Goal: Information Seeking & Learning: Check status

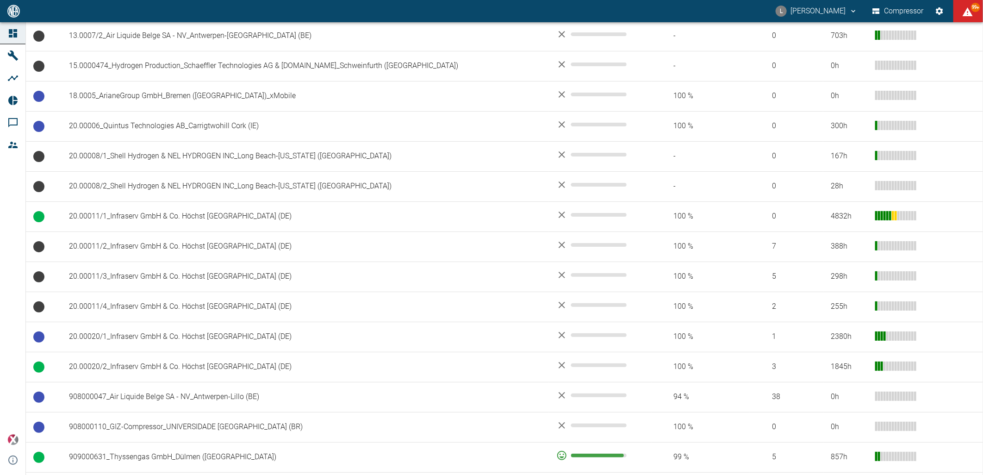
scroll to position [308, 0]
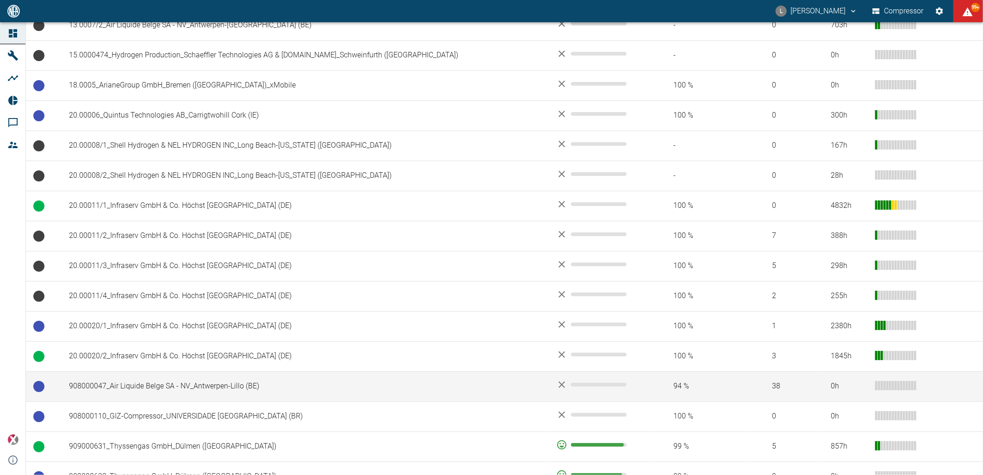
click at [125, 381] on td "908000047_Air Liquide Belge SA - NV_Antwerpen-Lillo (BE)" at bounding box center [305, 386] width 487 height 30
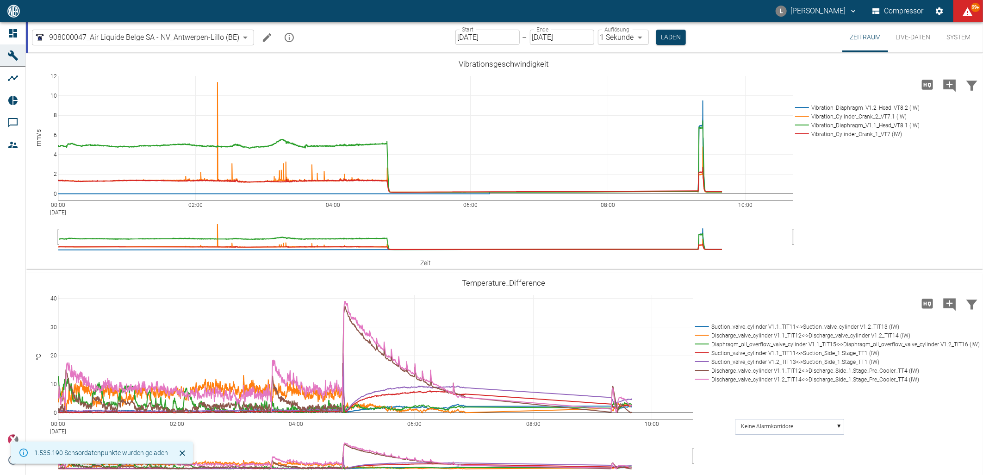
click at [906, 38] on button "Live-Daten" at bounding box center [913, 37] width 50 height 30
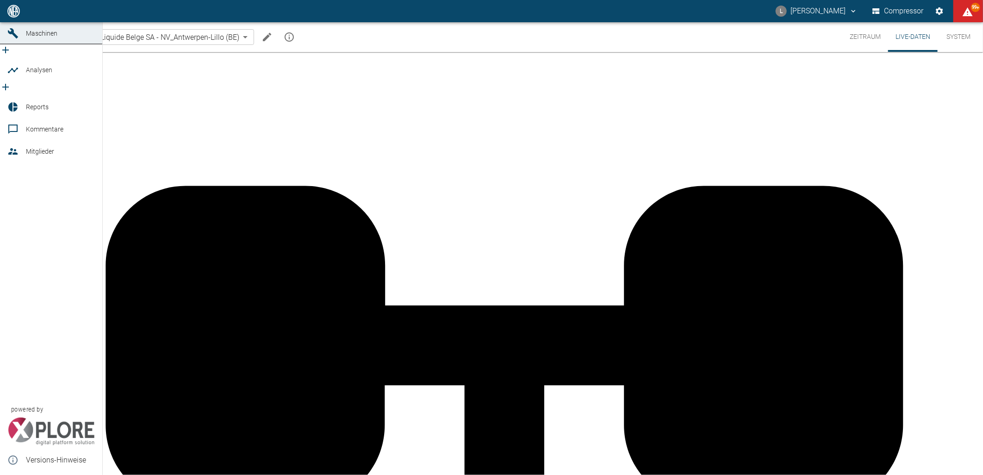
click at [17, 22] on link "Dashboard" at bounding box center [51, 11] width 102 height 22
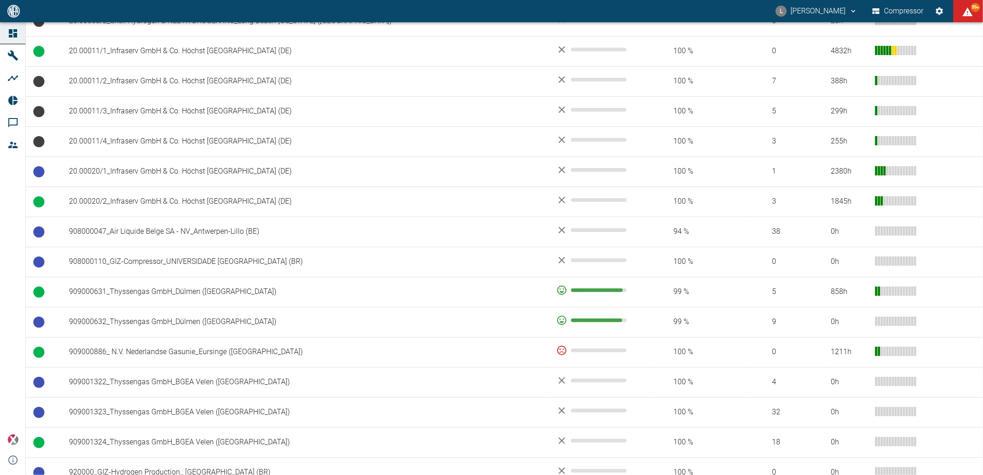
scroll to position [617, 0]
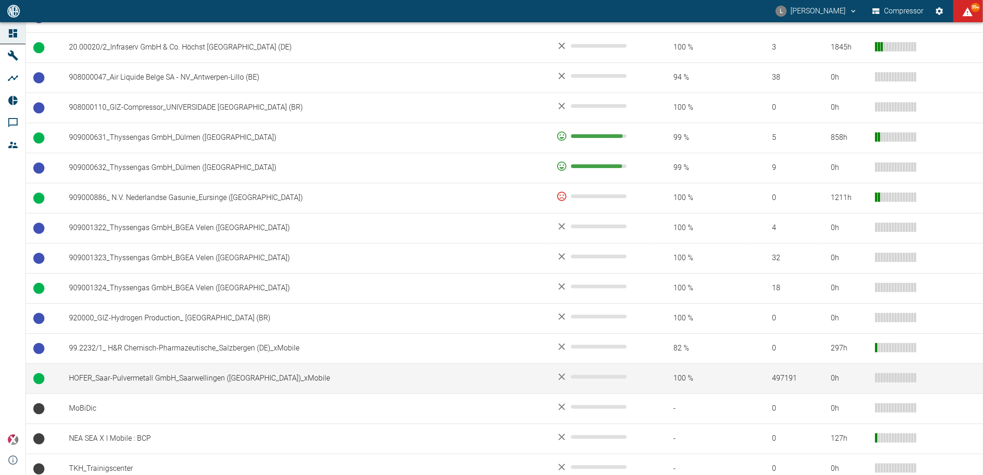
click at [147, 378] on td "HOFER_Saar-Pulvermetall GmbH_Saarwellingen ([GEOGRAPHIC_DATA])_xMobile" at bounding box center [305, 378] width 487 height 30
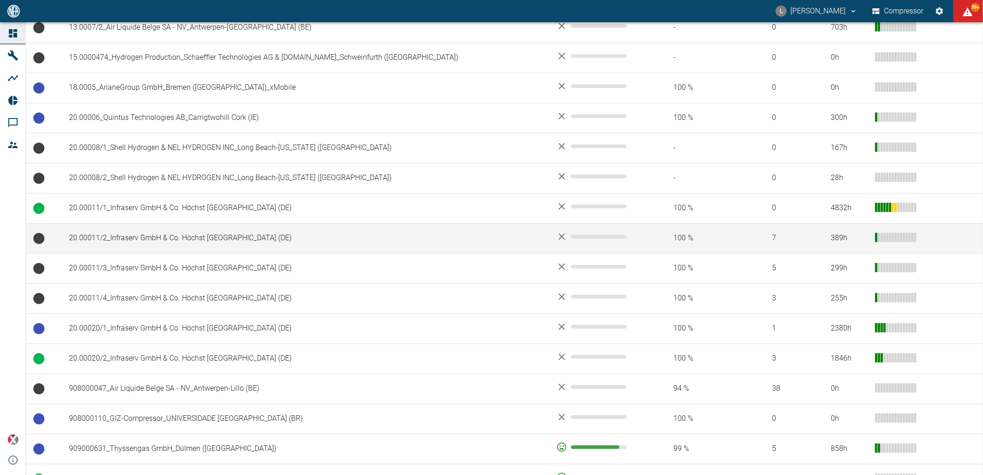
scroll to position [308, 0]
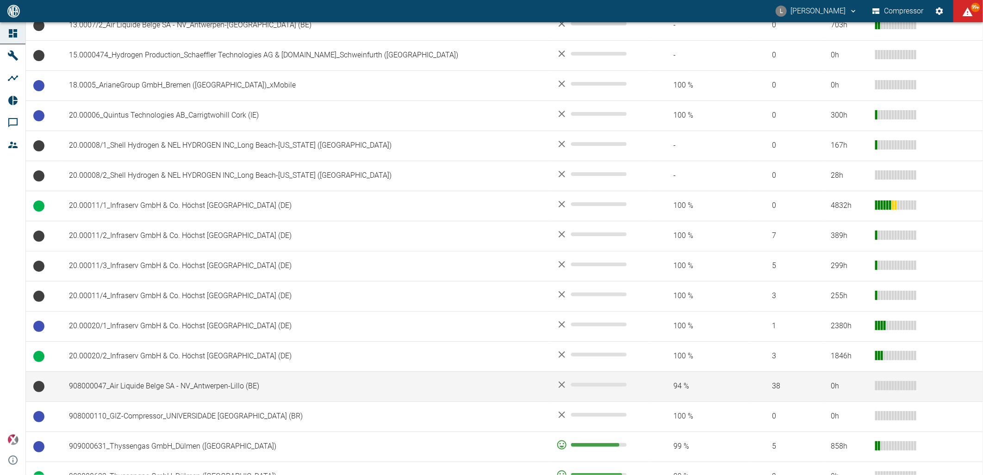
click at [206, 385] on td "908000047_Air Liquide Belge SA - NV_Antwerpen-Lillo (BE)" at bounding box center [305, 386] width 487 height 30
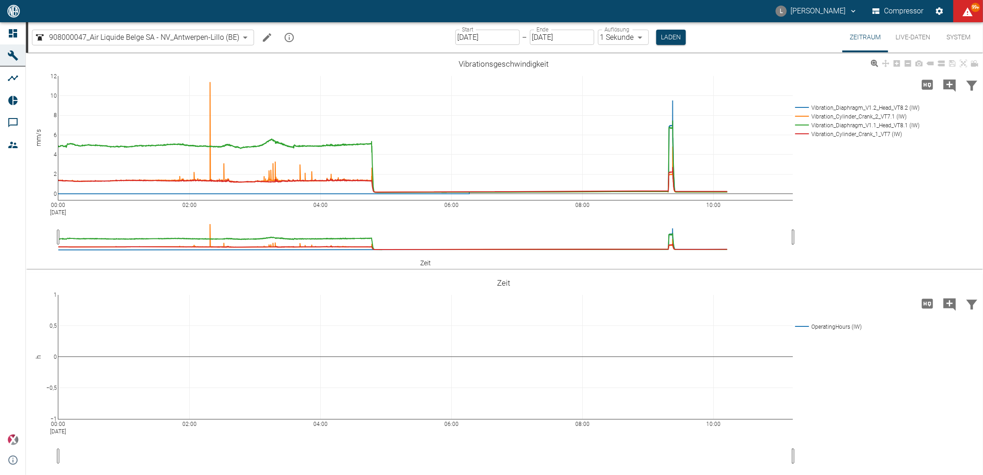
click at [921, 229] on div "00:00 Sep 9, 2025 02:00 04:00 06:00 08:00 10:00 0 2 4 6 8 10 12 Vibration_Diaph…" at bounding box center [503, 161] width 955 height 208
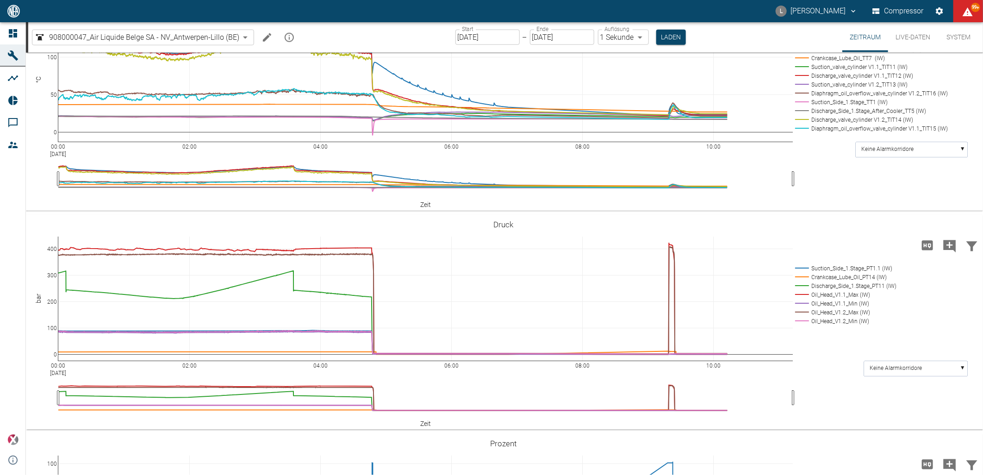
scroll to position [720, 0]
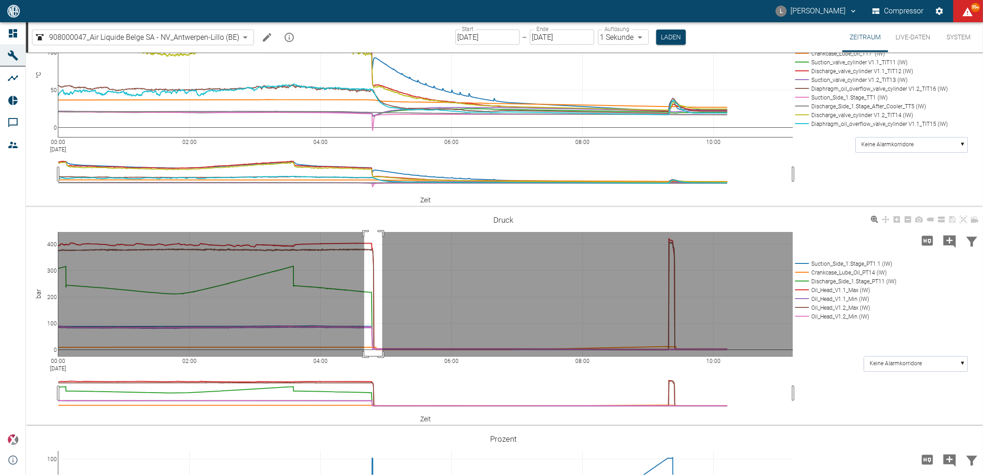
drag, startPoint x: 364, startPoint y: 232, endPoint x: 383, endPoint y: 363, distance: 131.8
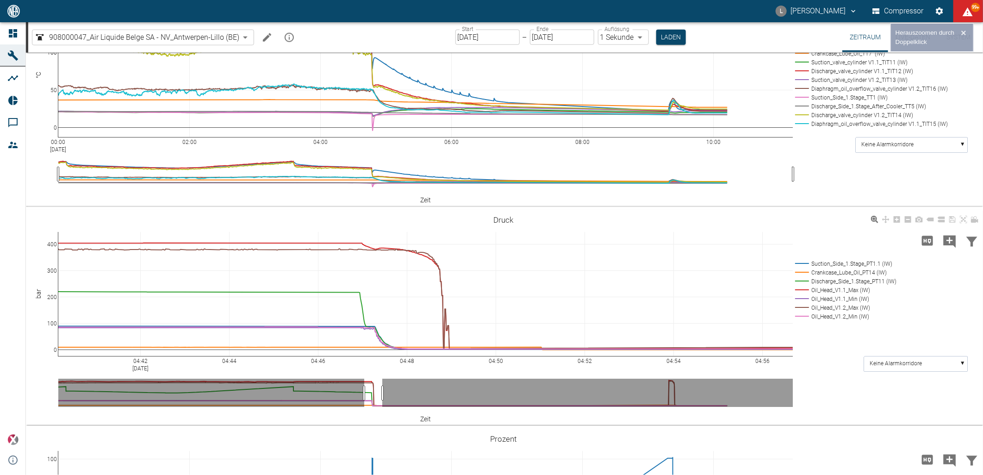
click at [846, 383] on div "04:42 Sep 9, 2025 04:44 04:46 04:48 04:50 04:52 04:54 04:56 0 100 200 300 400 S…" at bounding box center [503, 317] width 955 height 208
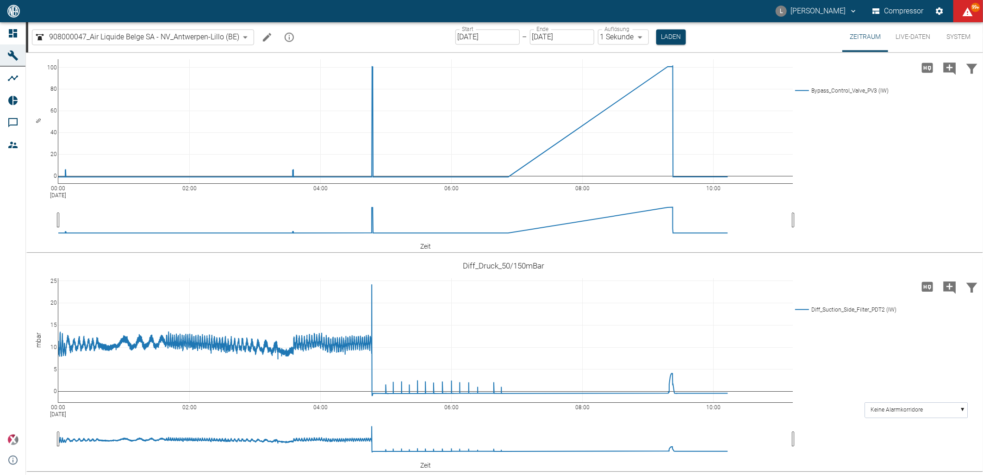
scroll to position [752, 0]
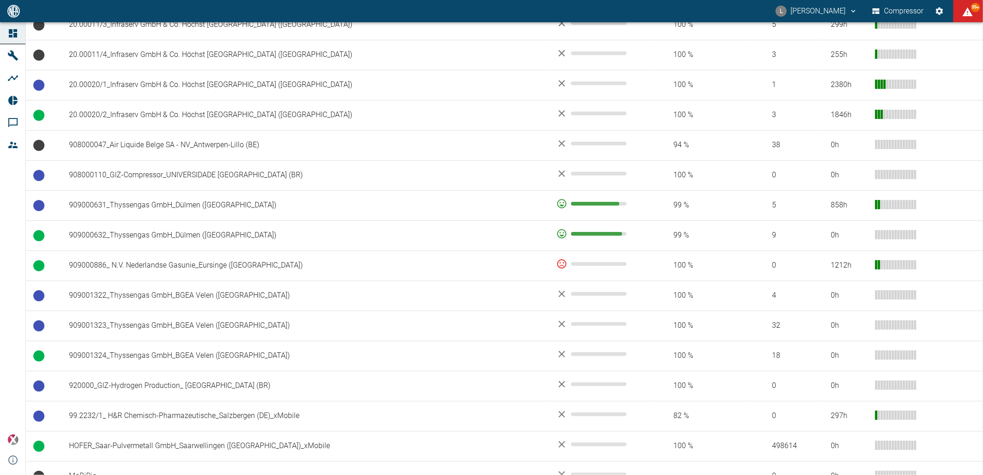
scroll to position [566, 0]
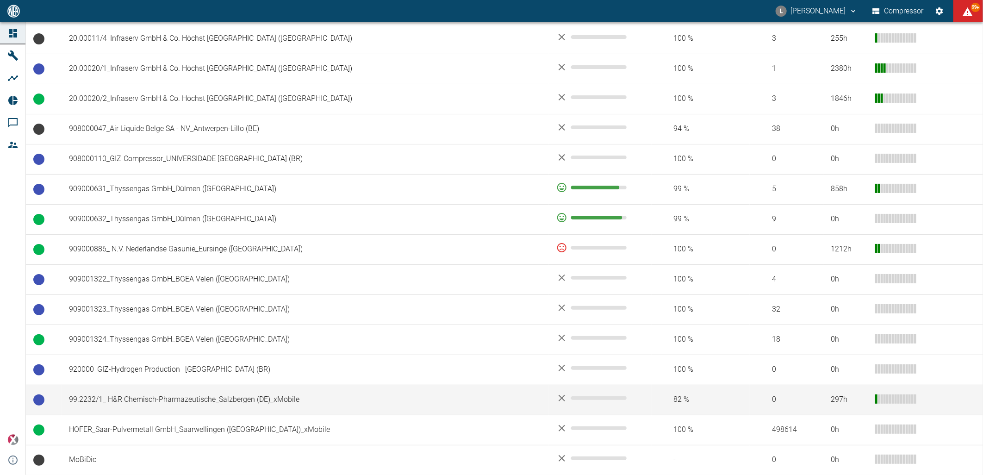
click at [168, 400] on td "99.2232/1_ H&R Chemisch-Pharmazeutische_Salzbergen (DE)_xMobile" at bounding box center [305, 400] width 487 height 30
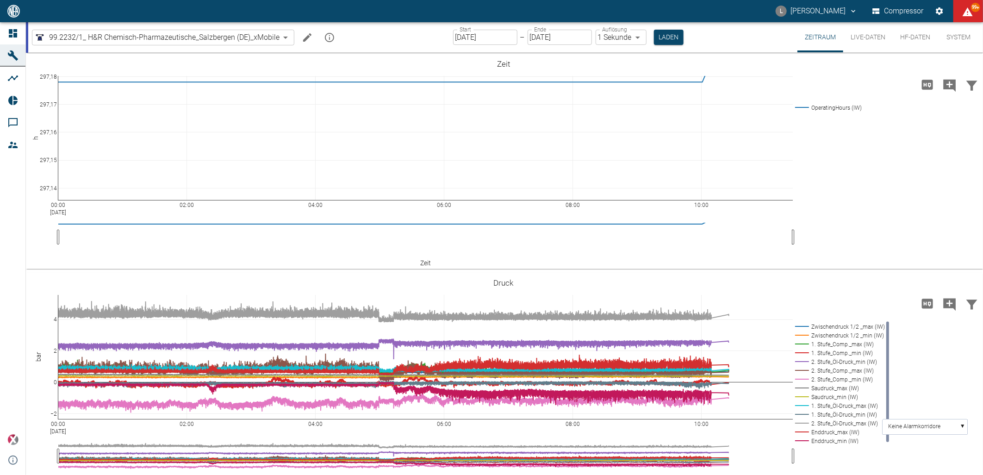
click at [510, 38] on input "[DATE]" at bounding box center [485, 37] width 64 height 15
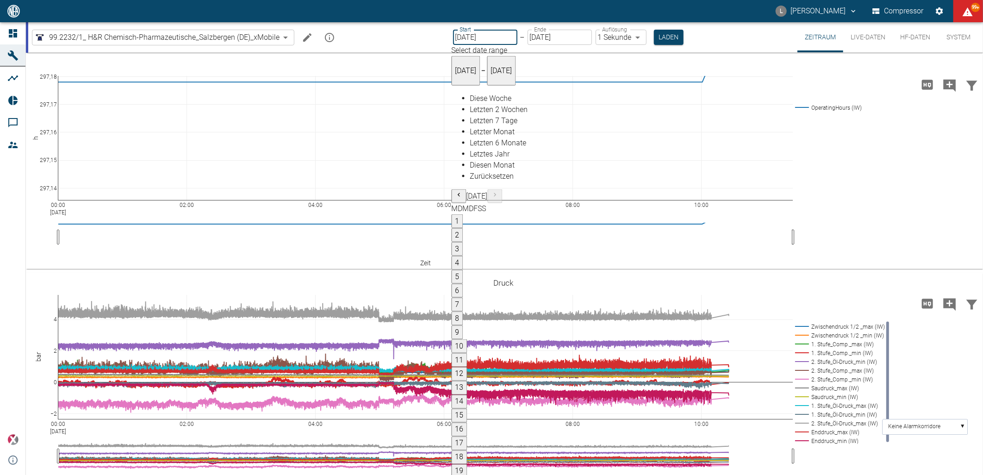
type input "[DATE]"
type input "2min"
type input "[DATE]"
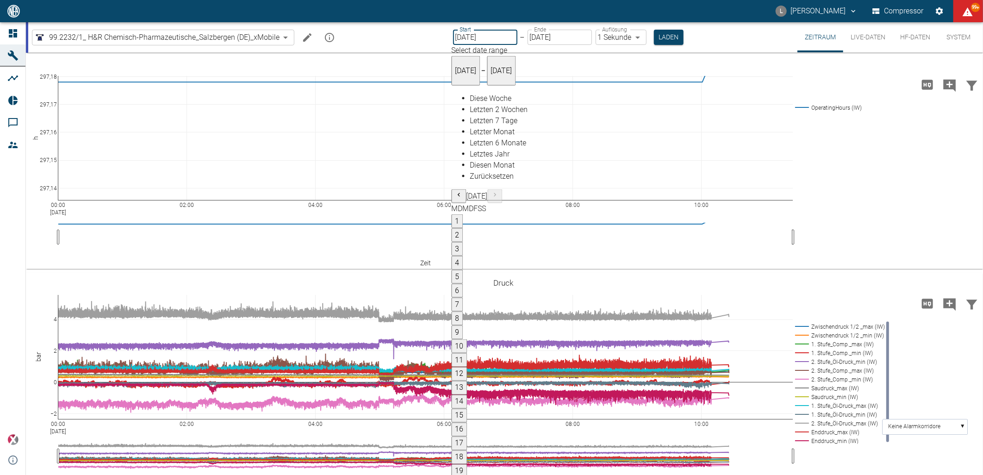
type input "1sec"
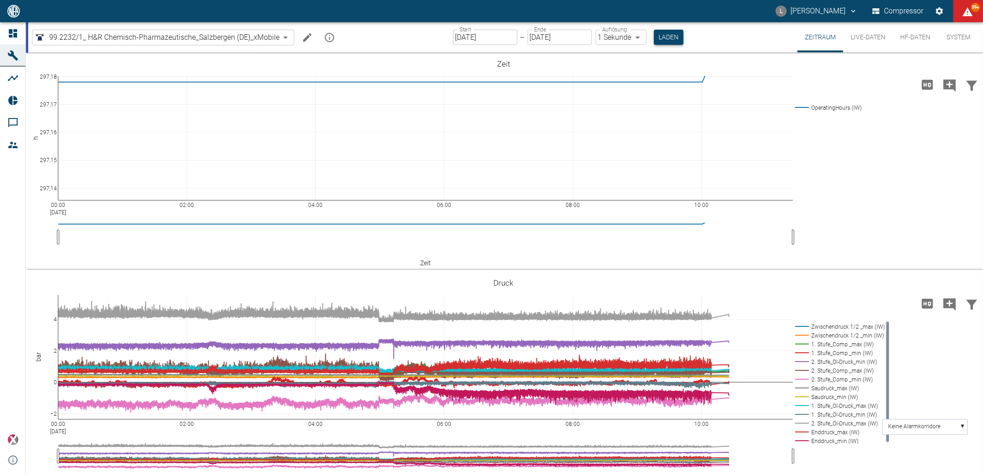
click at [660, 37] on button "Laden" at bounding box center [669, 37] width 30 height 15
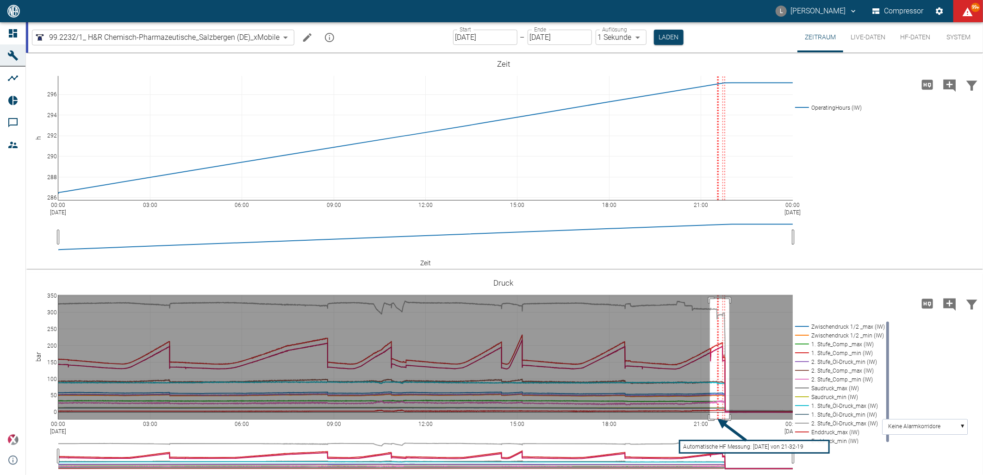
drag, startPoint x: 710, startPoint y: 299, endPoint x: 729, endPoint y: 424, distance: 126.5
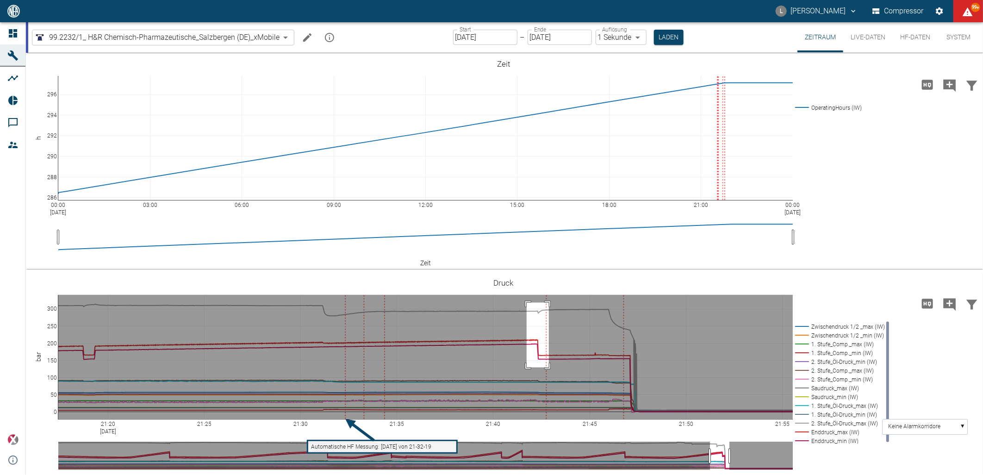
drag, startPoint x: 527, startPoint y: 303, endPoint x: 549, endPoint y: 369, distance: 70.3
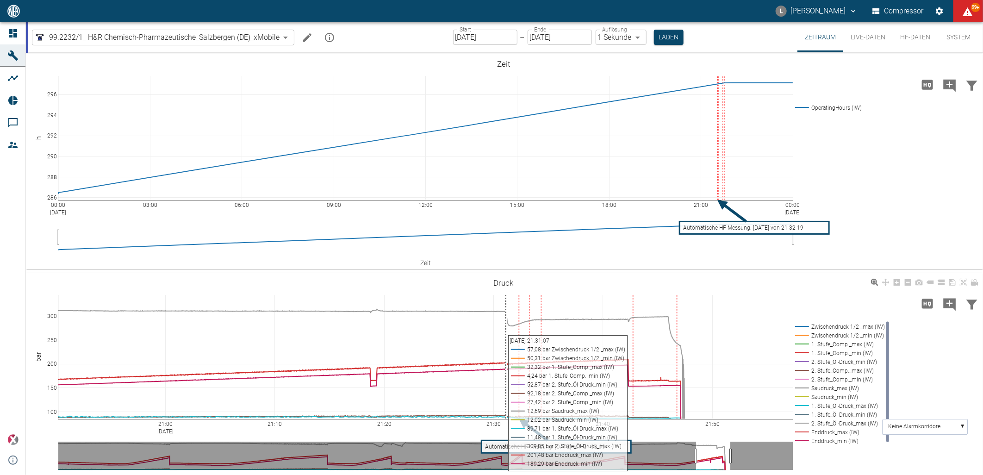
scroll to position [16, 0]
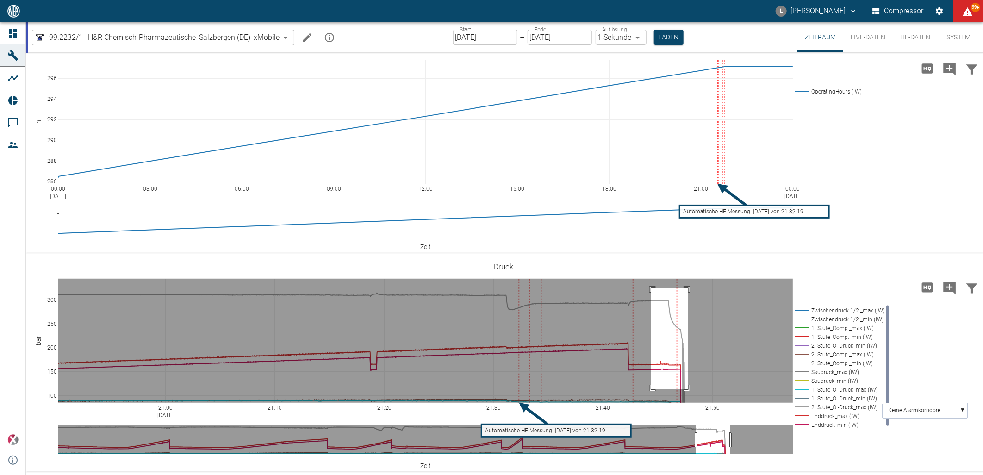
drag, startPoint x: 651, startPoint y: 288, endPoint x: 688, endPoint y: 389, distance: 107.9
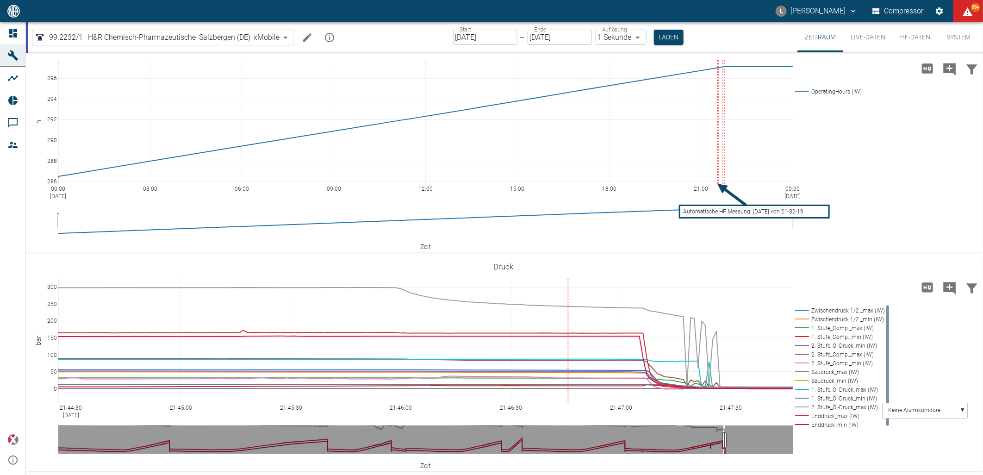
drag, startPoint x: 54, startPoint y: 403, endPoint x: 44, endPoint y: 351, distance: 53.2
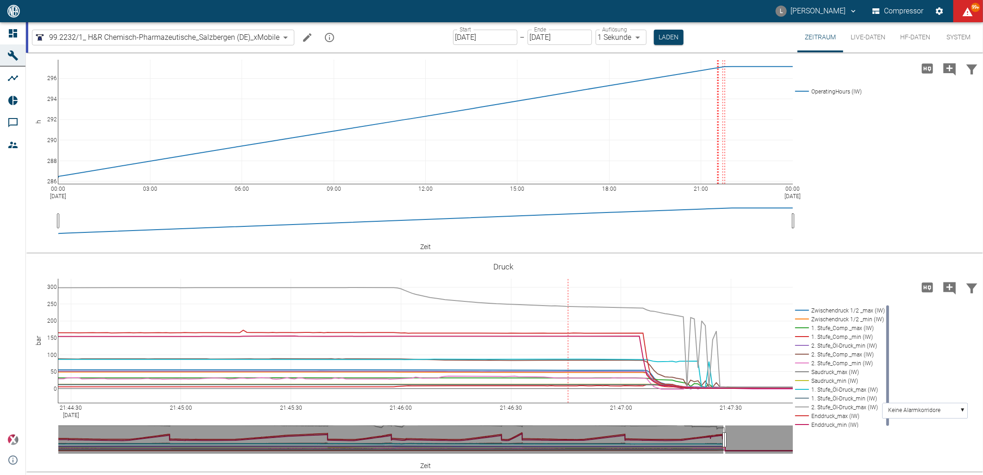
click at [938, 228] on div "00:00 Sep 6, 2025 03:00 06:00 09:00 12:00 15:00 18:00 21:00 00:00 Sep 7, 2025 2…" at bounding box center [503, 145] width 955 height 208
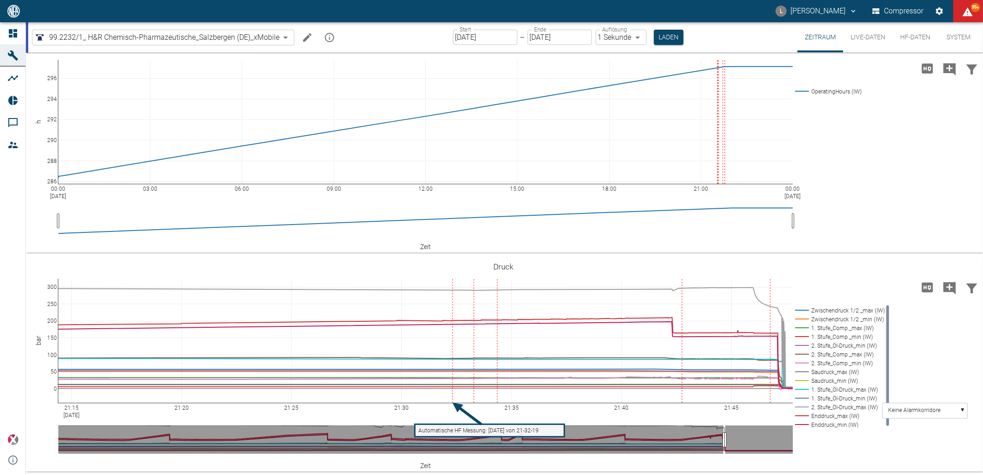
drag, startPoint x: 58, startPoint y: 405, endPoint x: 768, endPoint y: 422, distance: 710.7
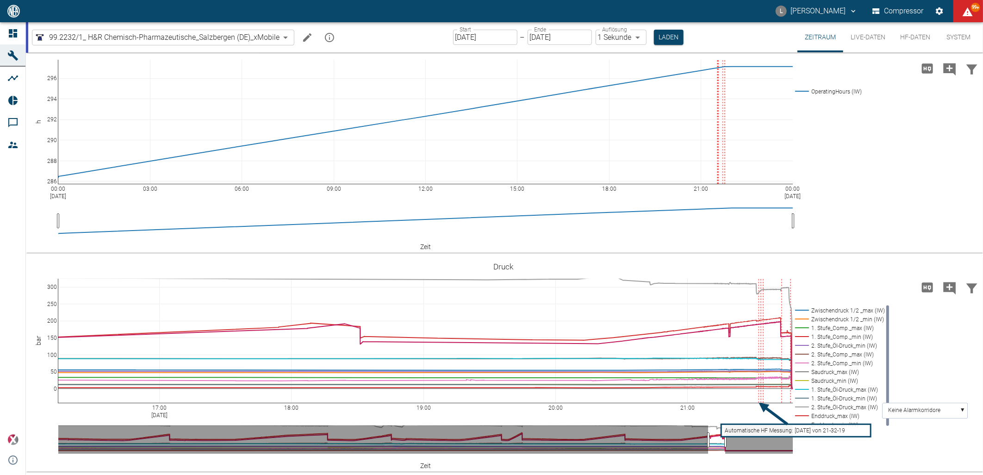
drag, startPoint x: 62, startPoint y: 406, endPoint x: 752, endPoint y: 411, distance: 689.7
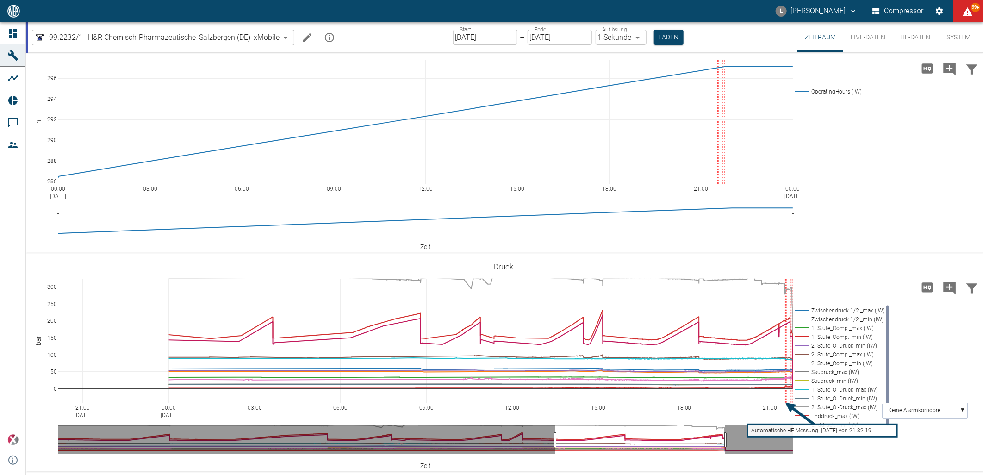
drag, startPoint x: 61, startPoint y: 404, endPoint x: 636, endPoint y: 388, distance: 575.5
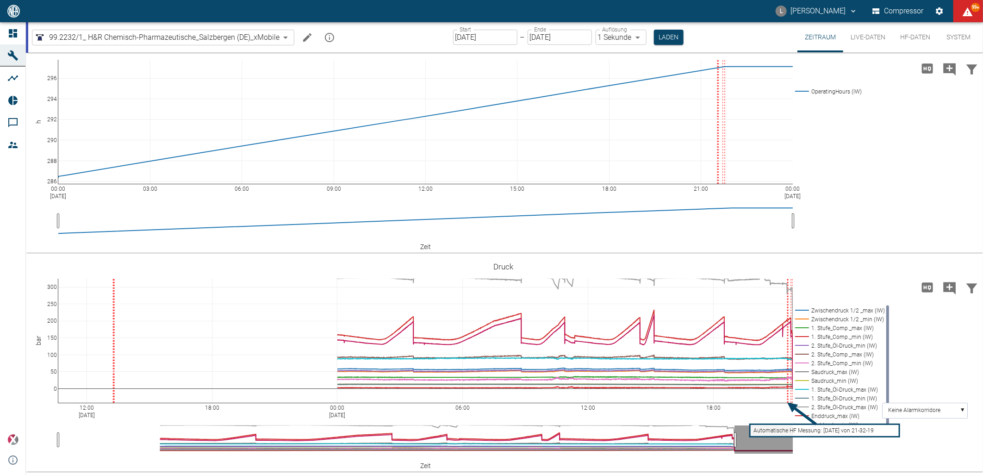
drag, startPoint x: 62, startPoint y: 405, endPoint x: 260, endPoint y: 405, distance: 198.6
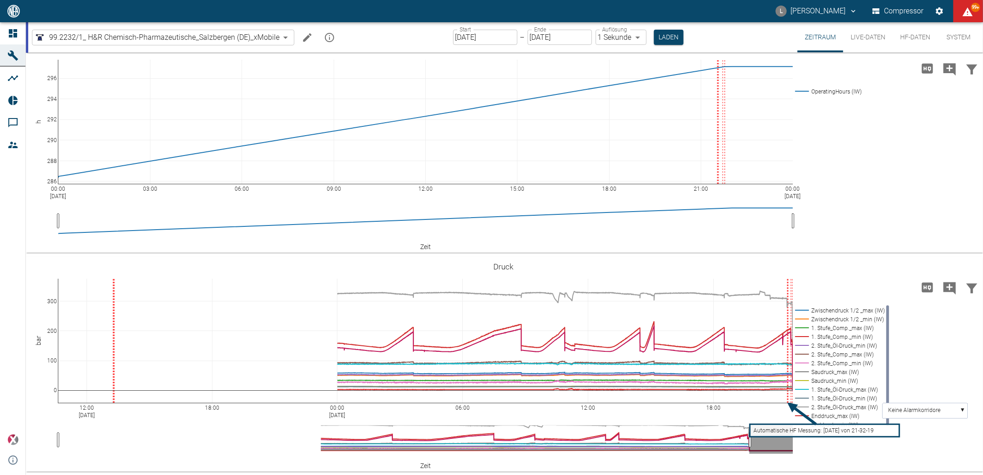
drag, startPoint x: 56, startPoint y: 280, endPoint x: 56, endPoint y: 295, distance: 15.3
click at [963, 266] on icon at bounding box center [963, 265] width 7 height 7
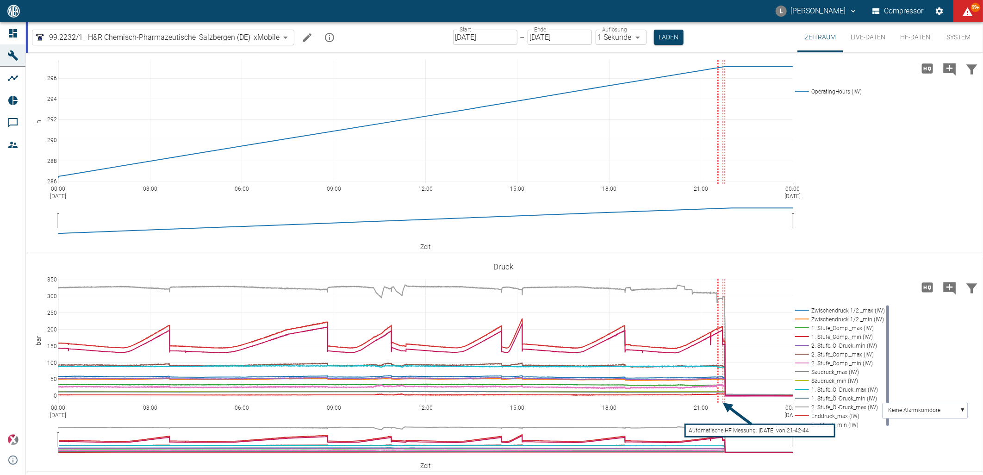
click at [497, 35] on input "[DATE]" at bounding box center [485, 37] width 64 height 15
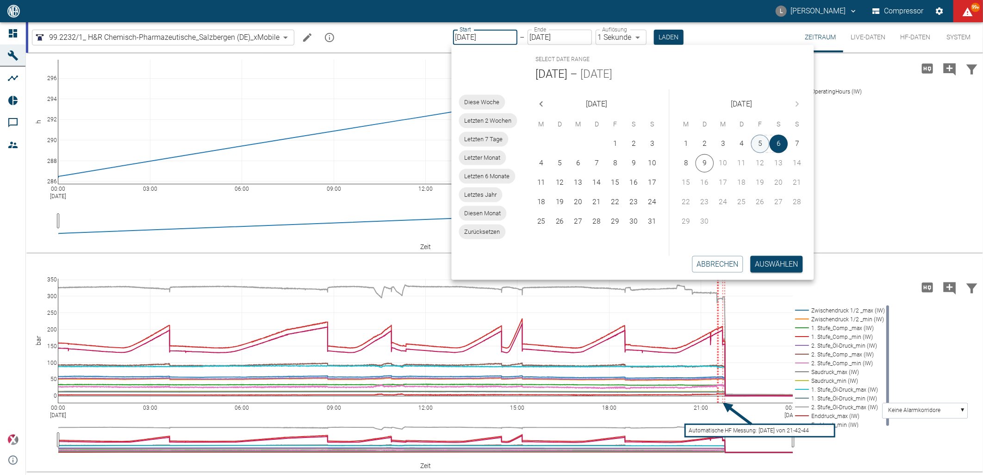
click at [757, 145] on button "5" at bounding box center [760, 144] width 19 height 19
type input "05.09.2025"
click at [776, 145] on button "6" at bounding box center [779, 144] width 19 height 19
click at [772, 265] on button "Auswählen" at bounding box center [777, 264] width 52 height 17
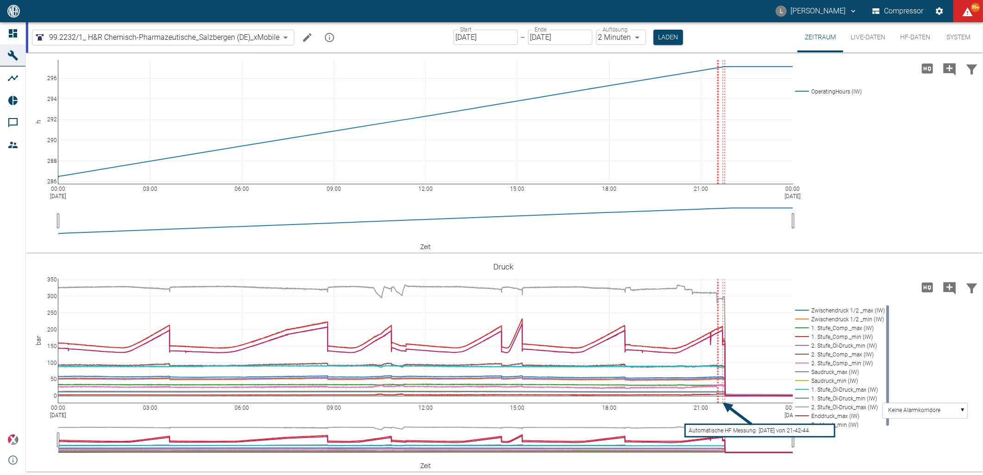
click at [631, 40] on body "L Luca Corigliano Compressor 99+ Dashboard Maschinen Analysen Reports Kommentar…" at bounding box center [491, 237] width 983 height 475
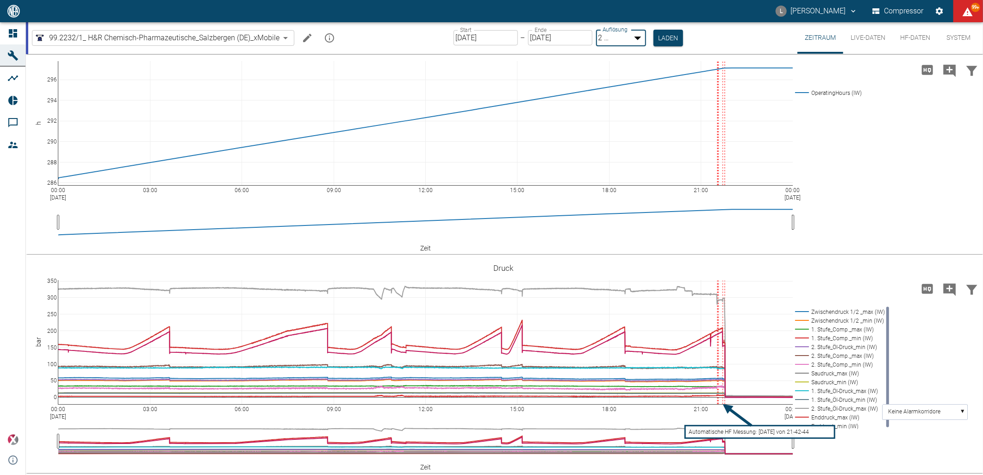
type input "1sec"
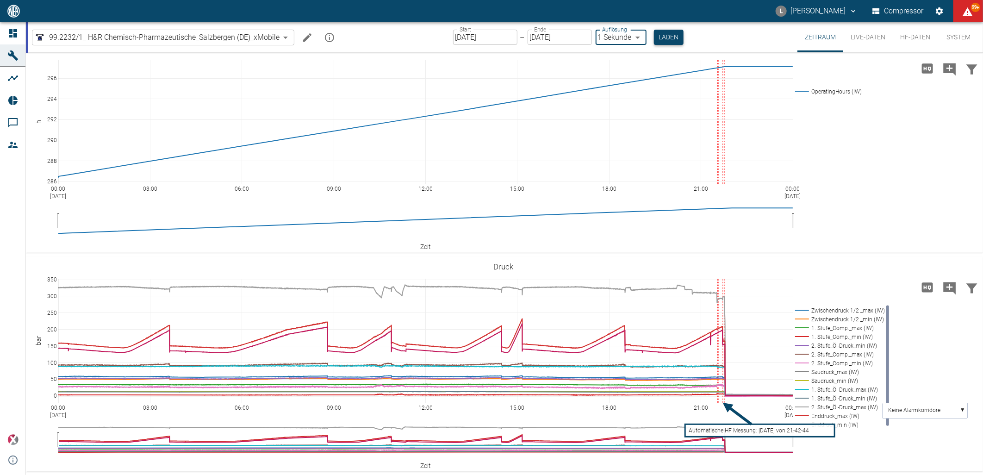
click at [660, 43] on button "Laden" at bounding box center [669, 37] width 30 height 15
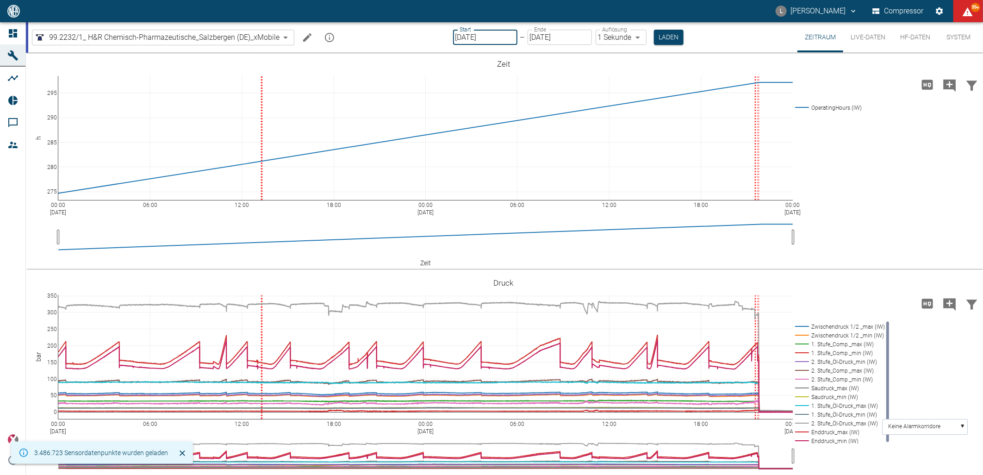
click at [504, 34] on input "05.09.2025" at bounding box center [485, 37] width 64 height 15
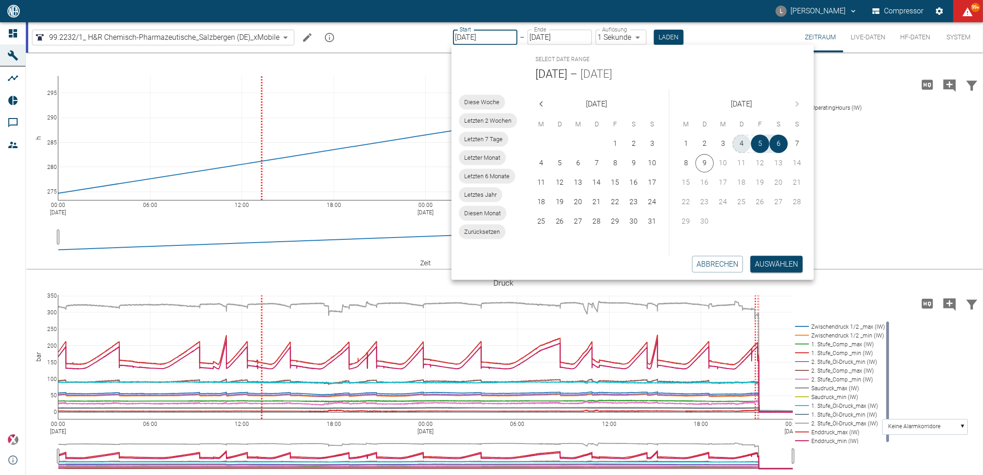
click at [739, 143] on button "4" at bounding box center [742, 144] width 19 height 19
type input "[DATE]"
click at [777, 143] on button "6" at bounding box center [779, 144] width 19 height 19
click at [770, 257] on button "Auswählen" at bounding box center [777, 264] width 52 height 17
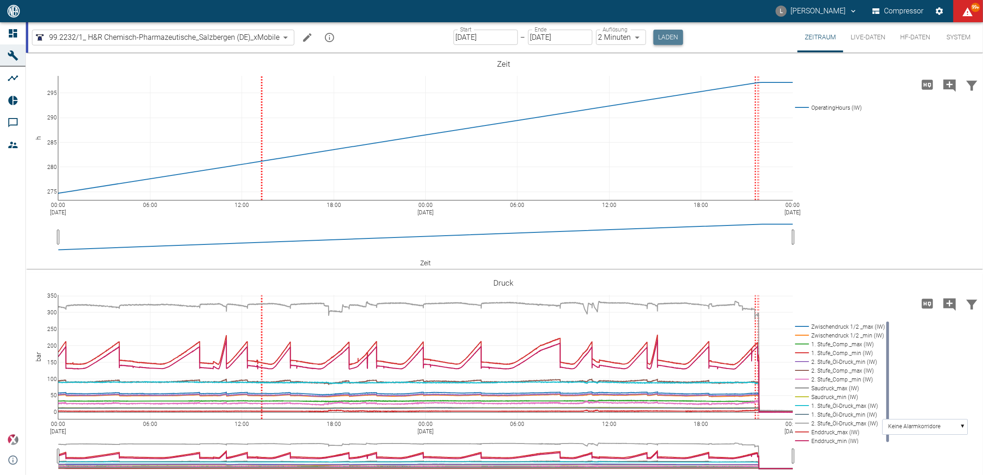
click at [666, 36] on button "Laden" at bounding box center [669, 37] width 30 height 15
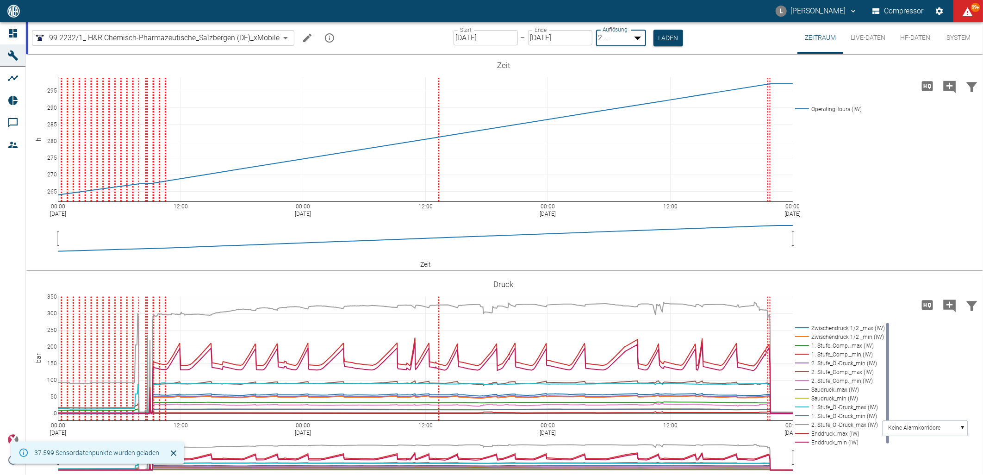
click at [632, 41] on body "L Luca Corigliano Compressor 99+ Dashboard Maschinen Analysen Reports Kommentar…" at bounding box center [491, 237] width 983 height 475
type input "1sec"
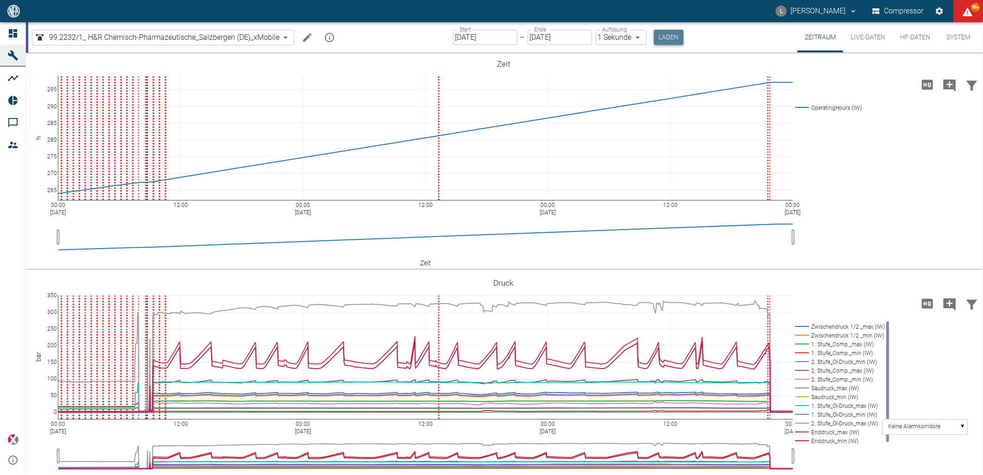
click at [673, 40] on button "Laden" at bounding box center [669, 37] width 30 height 15
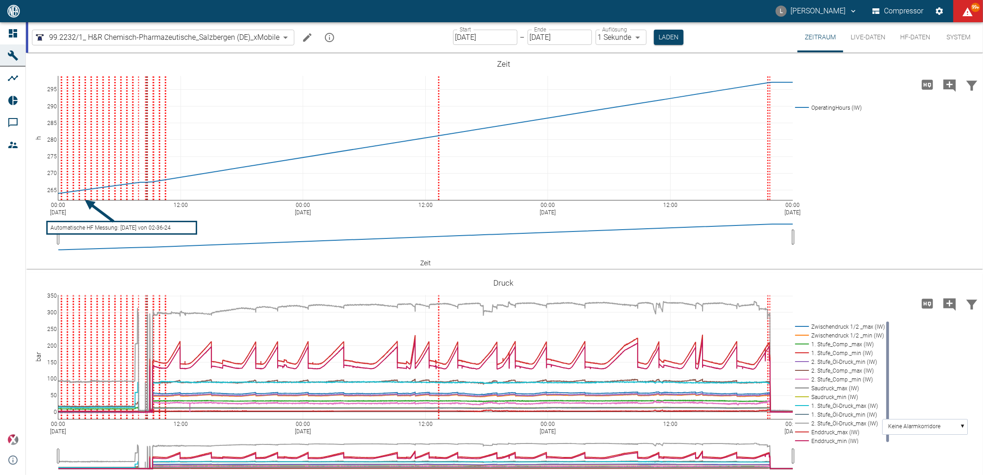
click at [571, 36] on input "[DATE]" at bounding box center [560, 37] width 64 height 15
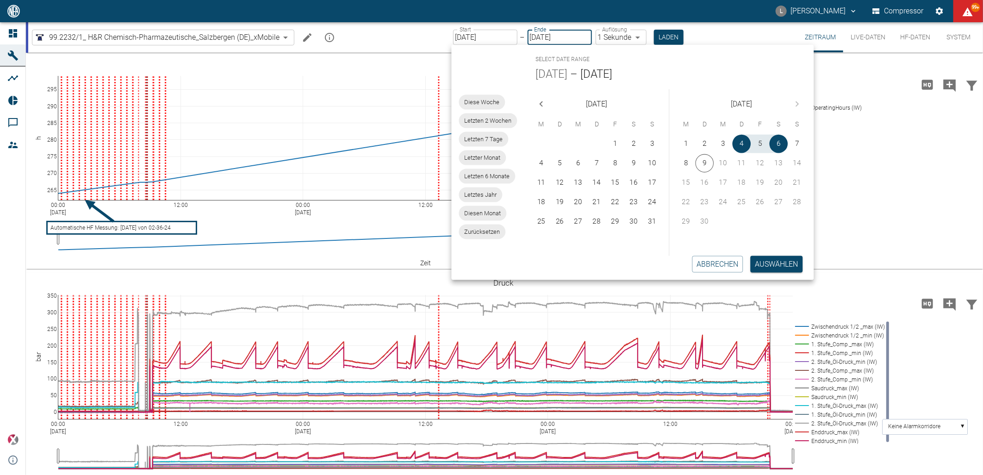
click at [505, 38] on input "[DATE]" at bounding box center [485, 37] width 64 height 15
click at [691, 162] on button "8" at bounding box center [686, 163] width 19 height 19
type input "[DATE]"
type input "DD.MM.YYYY"
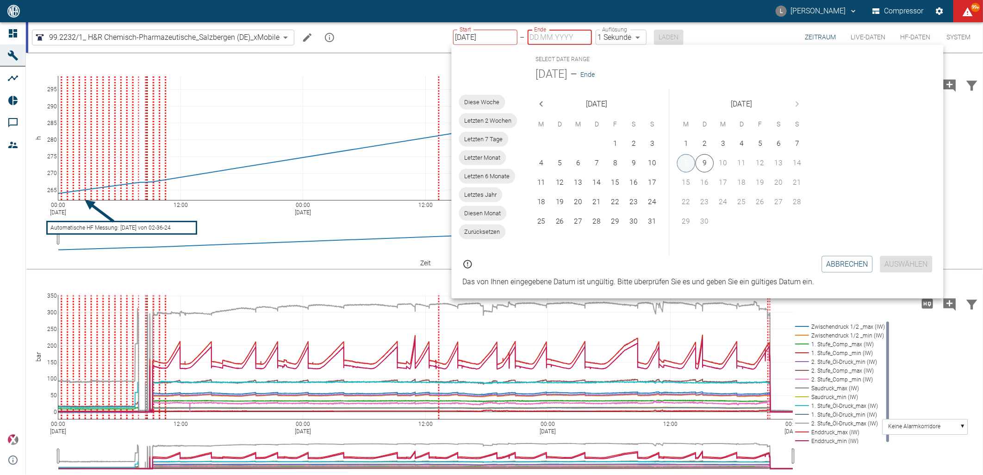
click at [691, 162] on button "8" at bounding box center [686, 163] width 19 height 19
type input "[DATE]"
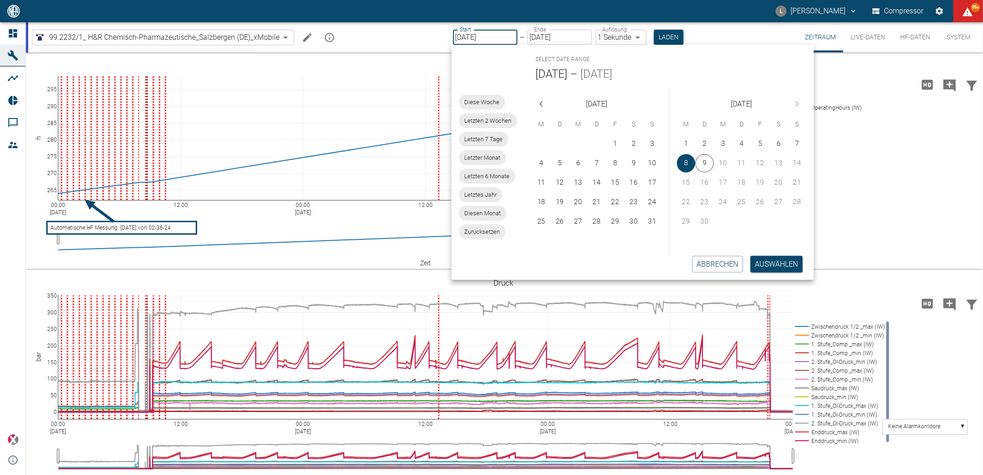
click at [780, 262] on button "Auswählen" at bounding box center [777, 264] width 52 height 17
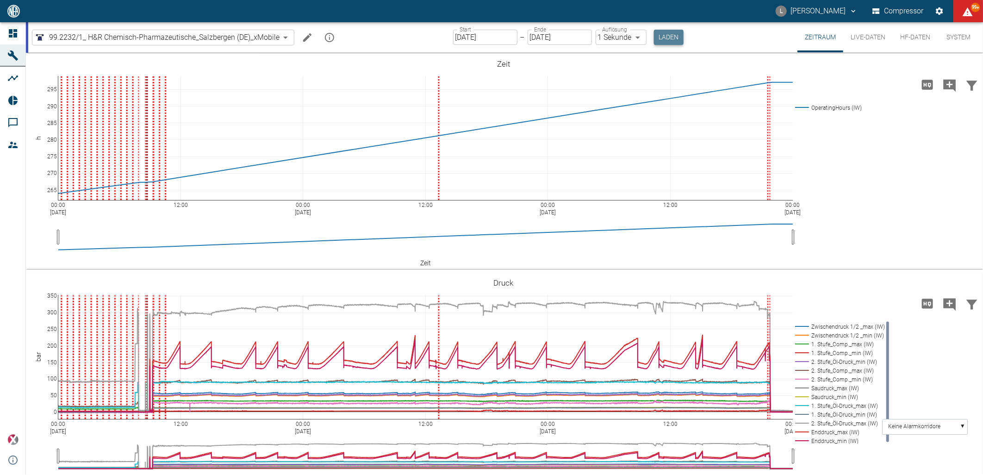
click at [661, 33] on button "Laden" at bounding box center [669, 37] width 30 height 15
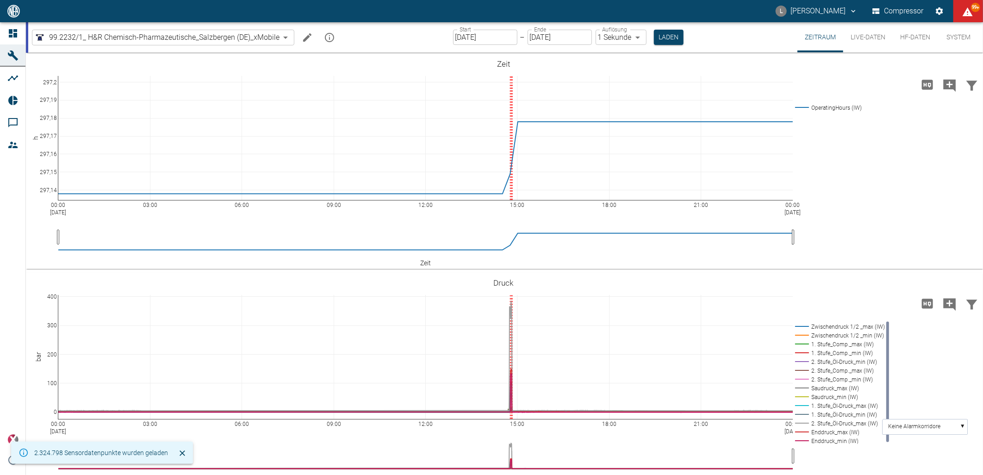
scroll to position [16, 0]
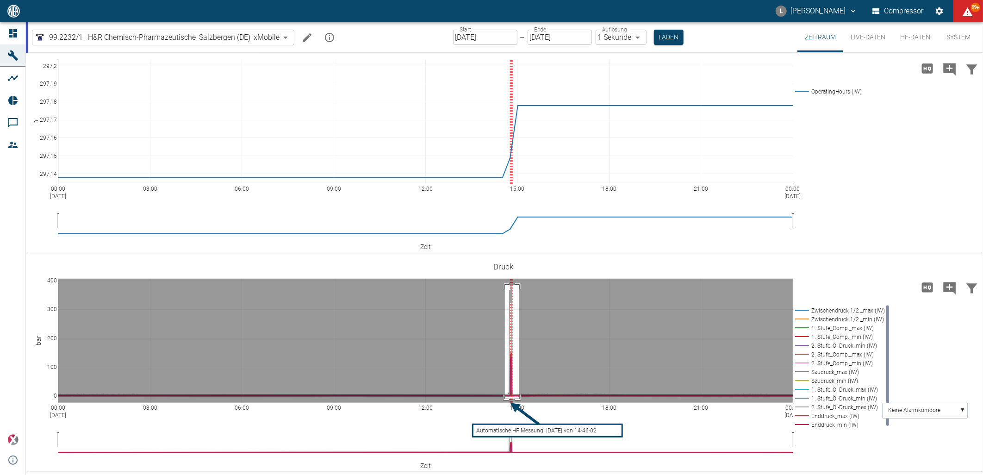
drag, startPoint x: 505, startPoint y: 285, endPoint x: 519, endPoint y: 399, distance: 114.8
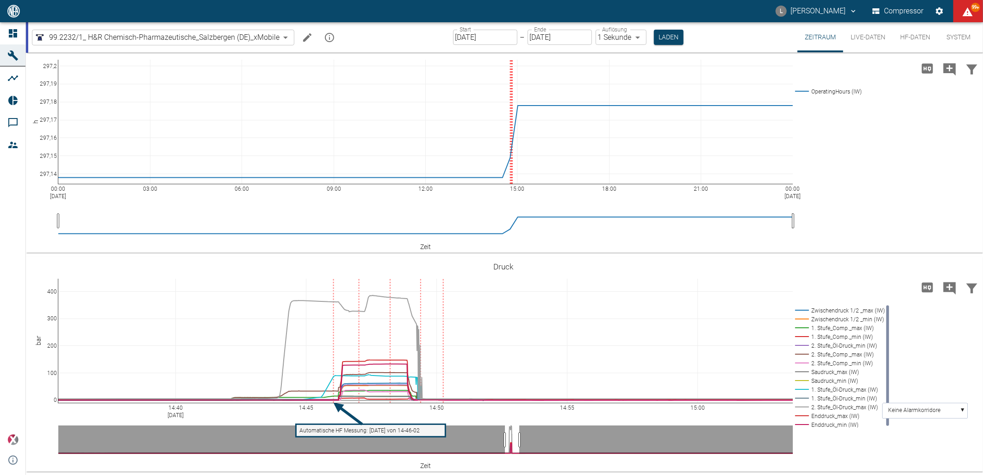
drag, startPoint x: 53, startPoint y: 280, endPoint x: 53, endPoint y: 296, distance: 16.7
click at [894, 177] on div "00:00 Sep 8, 2025 03:00 06:00 09:00 12:00 15:00 18:00 21:00 00:00 Sep 9, 2025 2…" at bounding box center [503, 145] width 955 height 208
click at [573, 39] on input "08.09.2025" at bounding box center [560, 37] width 64 height 15
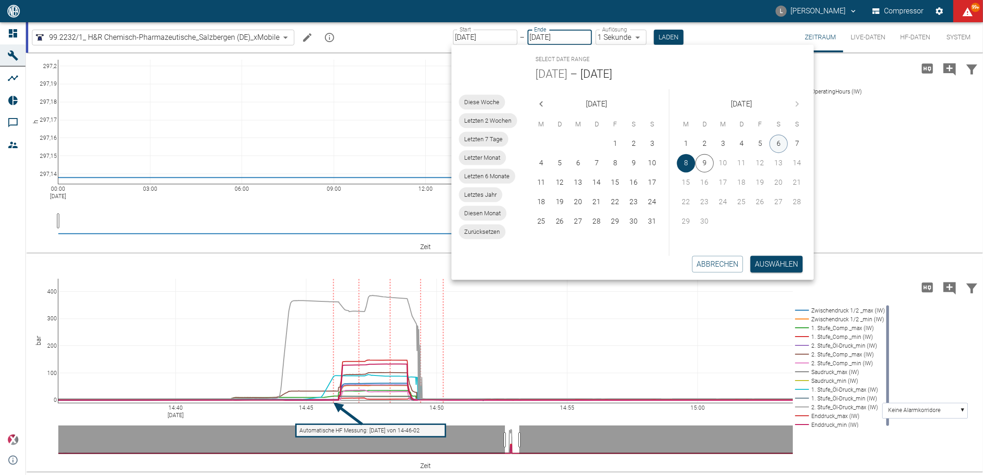
click at [782, 142] on button "6" at bounding box center [779, 144] width 19 height 19
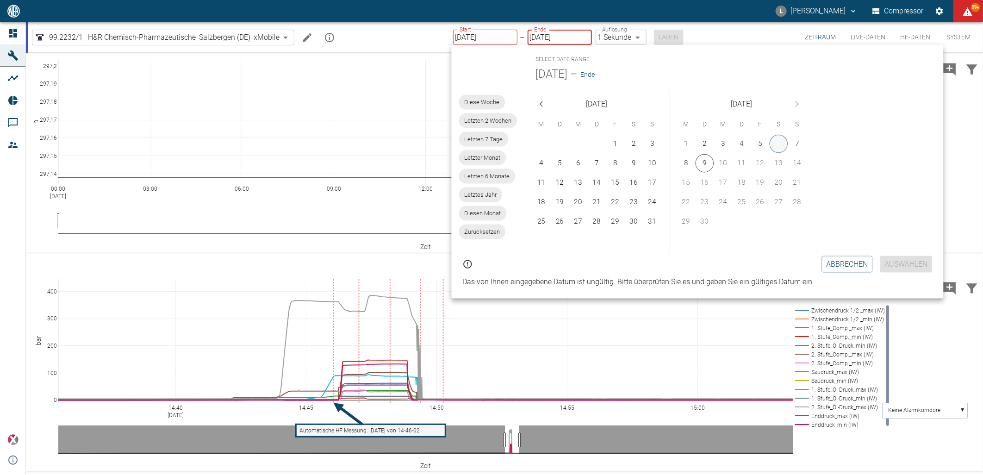
type input "[DATE]"
click at [776, 143] on button "6" at bounding box center [779, 144] width 19 height 19
type input "[DATE]"
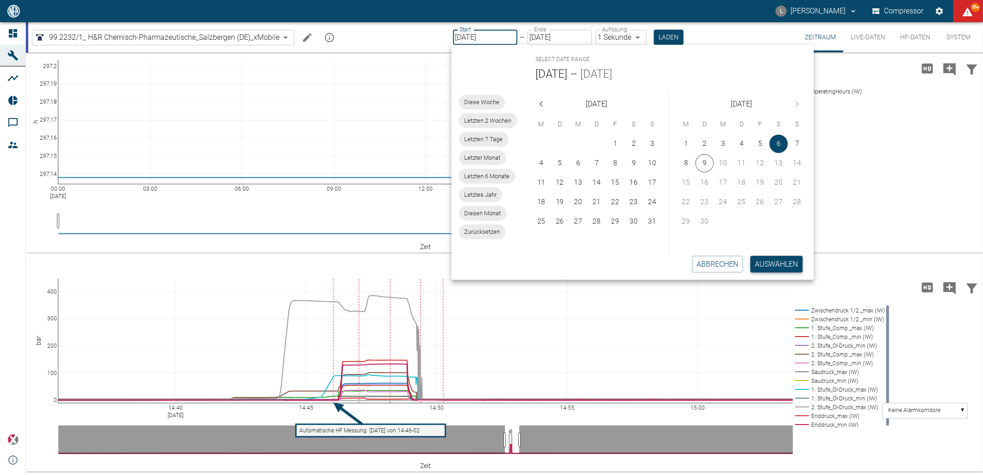
click at [779, 262] on button "Auswählen" at bounding box center [777, 264] width 52 height 17
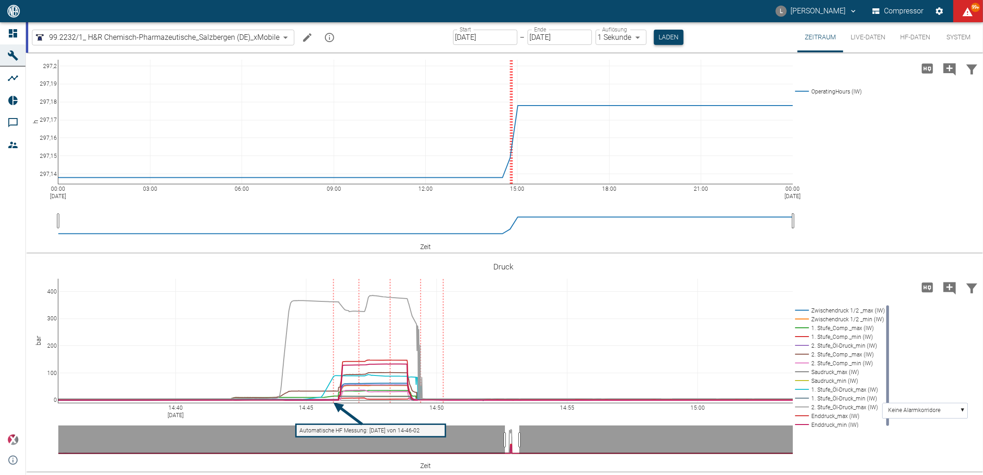
click at [664, 35] on button "Laden" at bounding box center [669, 37] width 30 height 15
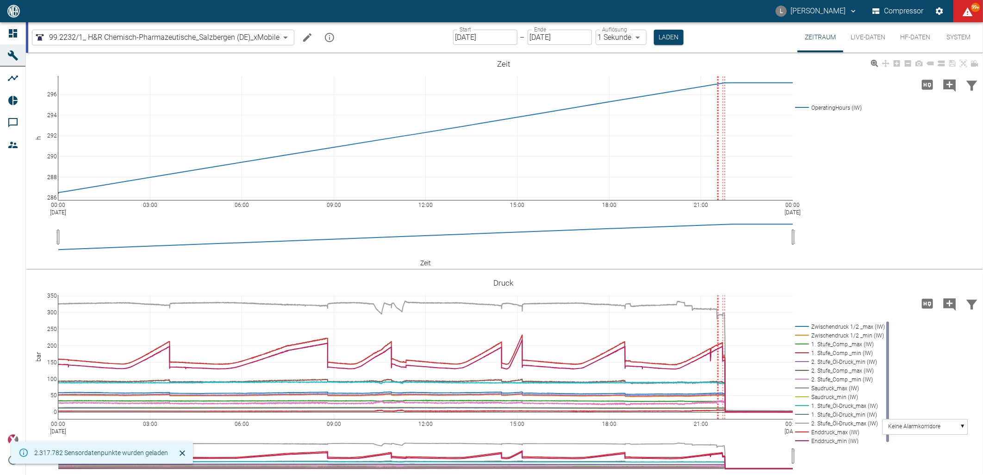
scroll to position [16, 0]
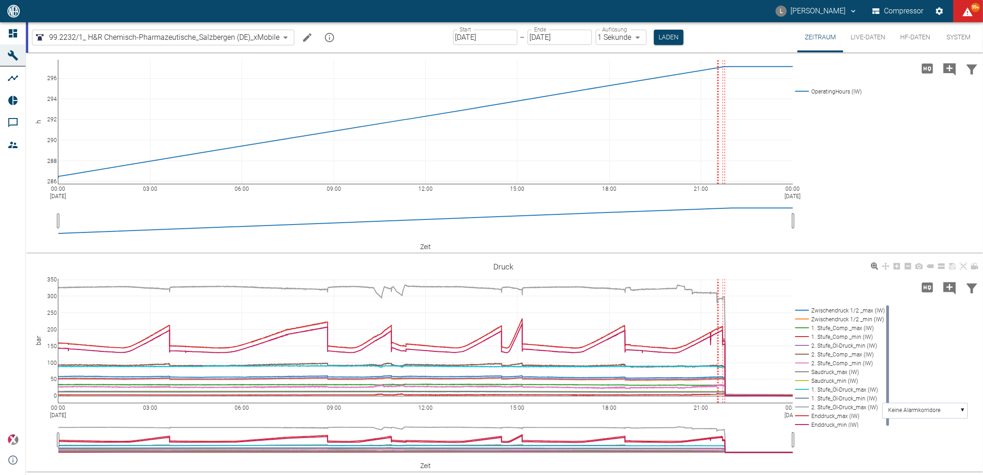
click at [826, 408] on rect at bounding box center [838, 407] width 91 height 9
click at [826, 406] on rect at bounding box center [838, 407] width 91 height 9
click at [825, 389] on rect at bounding box center [838, 389] width 91 height 9
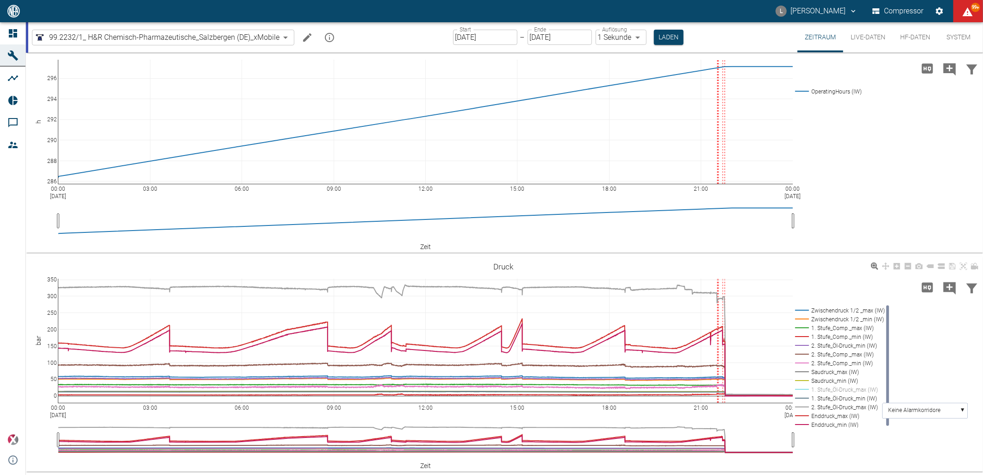
click at [825, 389] on rect at bounding box center [838, 389] width 91 height 9
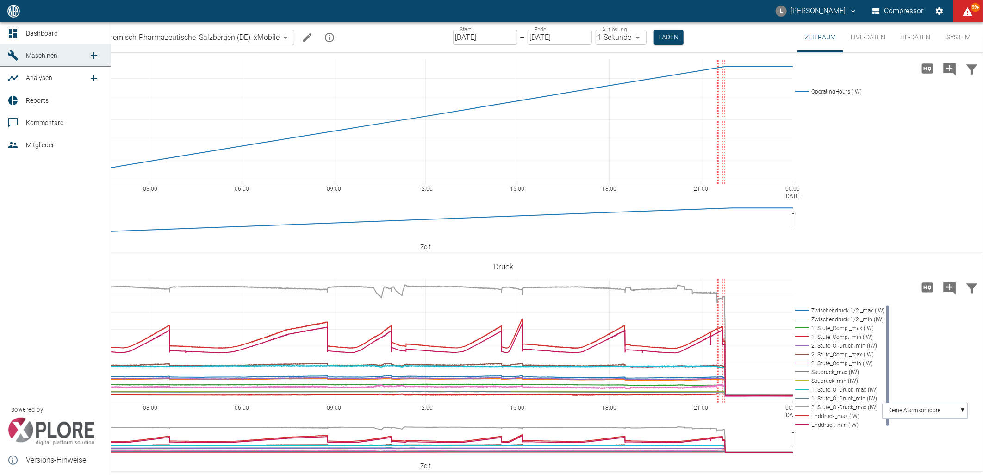
click at [20, 29] on div at bounding box center [14, 33] width 14 height 11
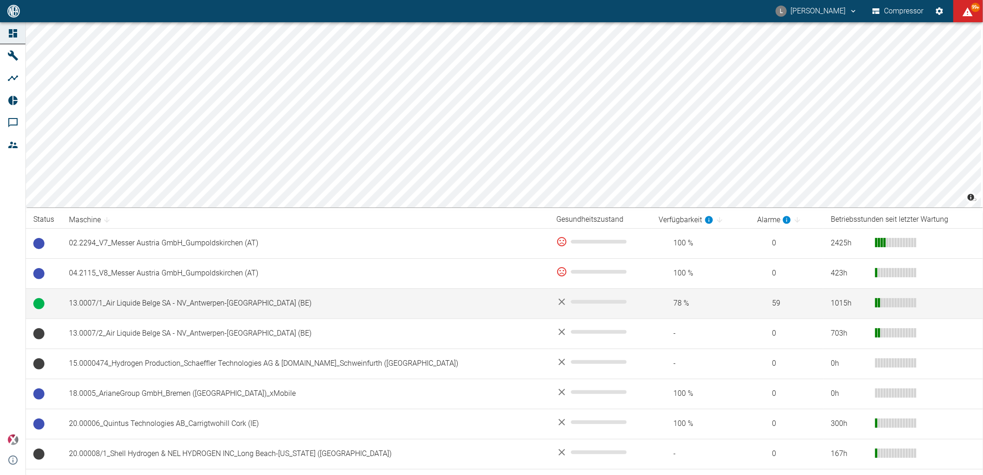
click at [196, 298] on td "13.0007/1_Air Liquide Belge SA - NV_Antwerpen-[GEOGRAPHIC_DATA] (BE)" at bounding box center [305, 303] width 487 height 30
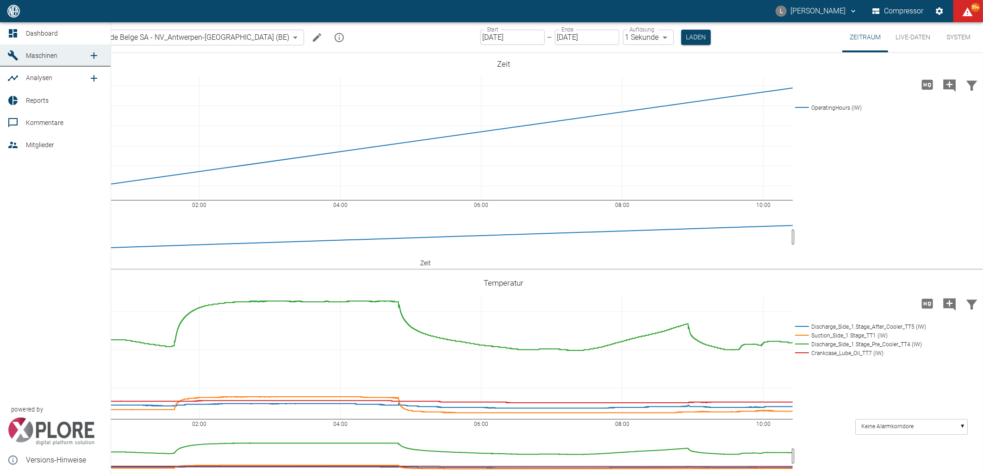
click at [61, 31] on span "Dashboard" at bounding box center [64, 33] width 77 height 11
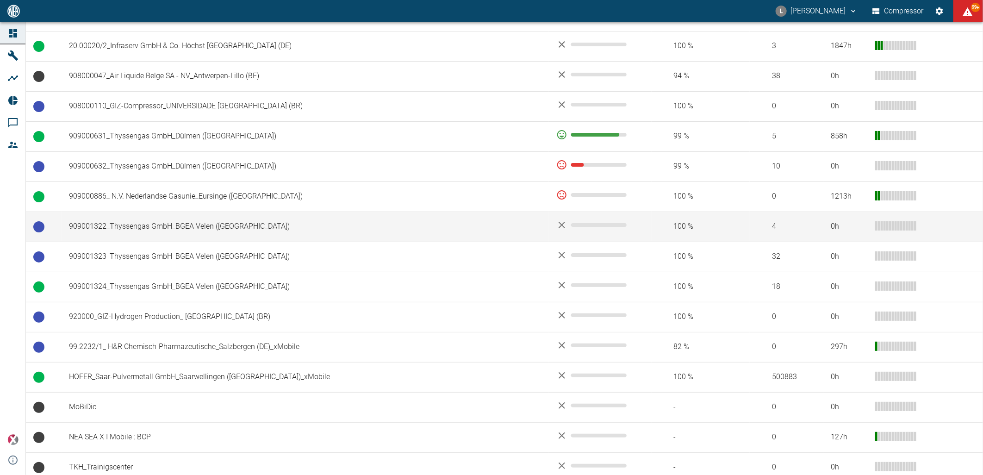
scroll to position [626, 0]
